Goal: Transaction & Acquisition: Purchase product/service

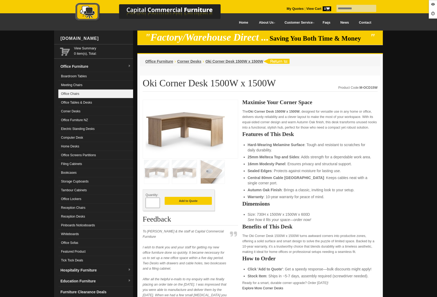
click at [76, 93] on link "Office Chairs" at bounding box center [95, 93] width 75 height 9
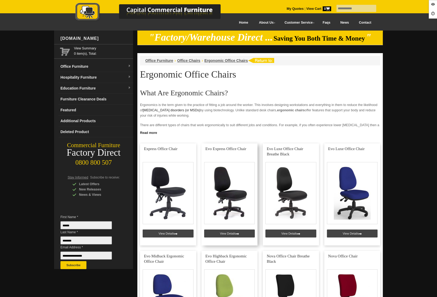
click at [226, 232] on link at bounding box center [230, 194] width 56 height 102
